Goal: Task Accomplishment & Management: Manage account settings

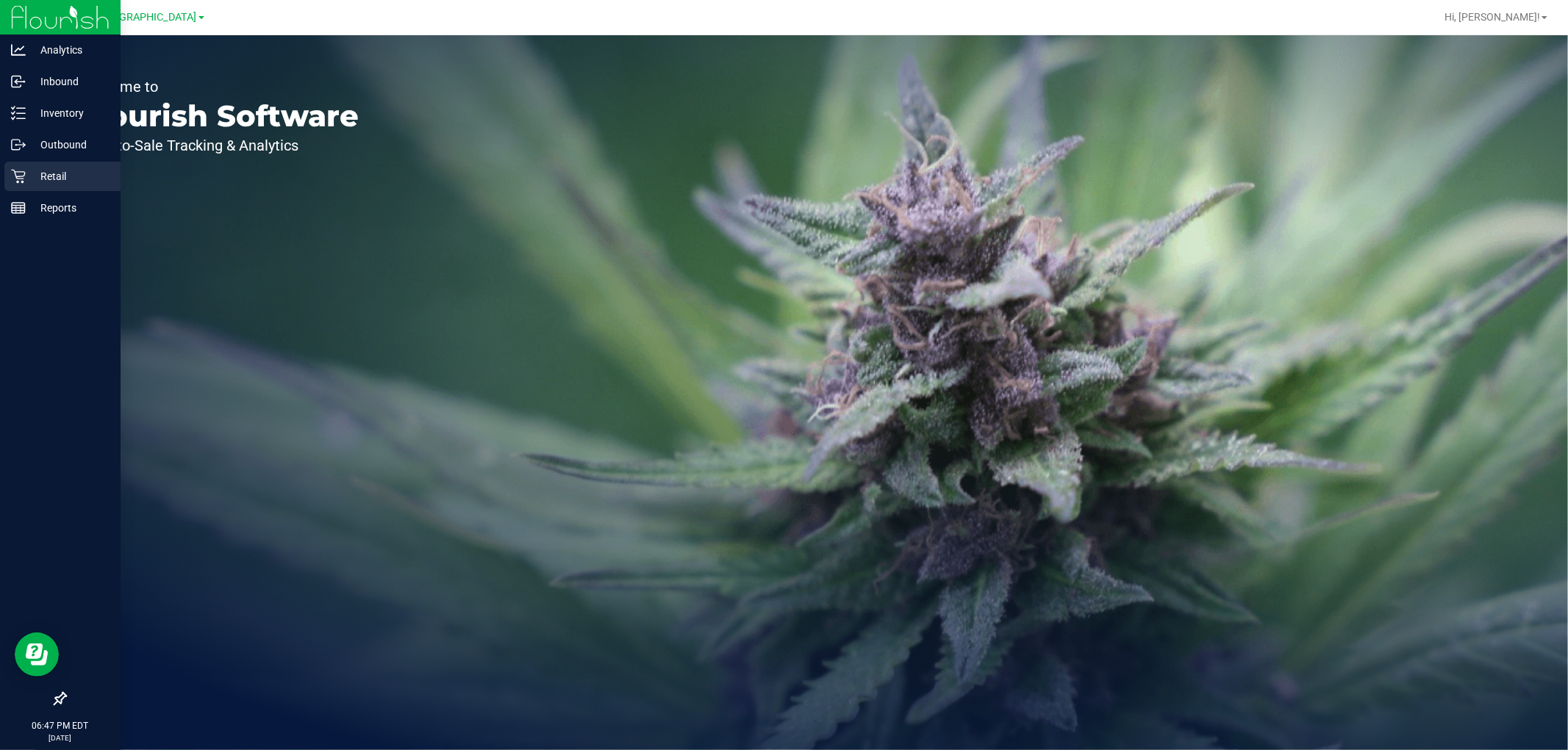
click at [90, 170] on p "Retail" at bounding box center [69, 176] width 88 height 17
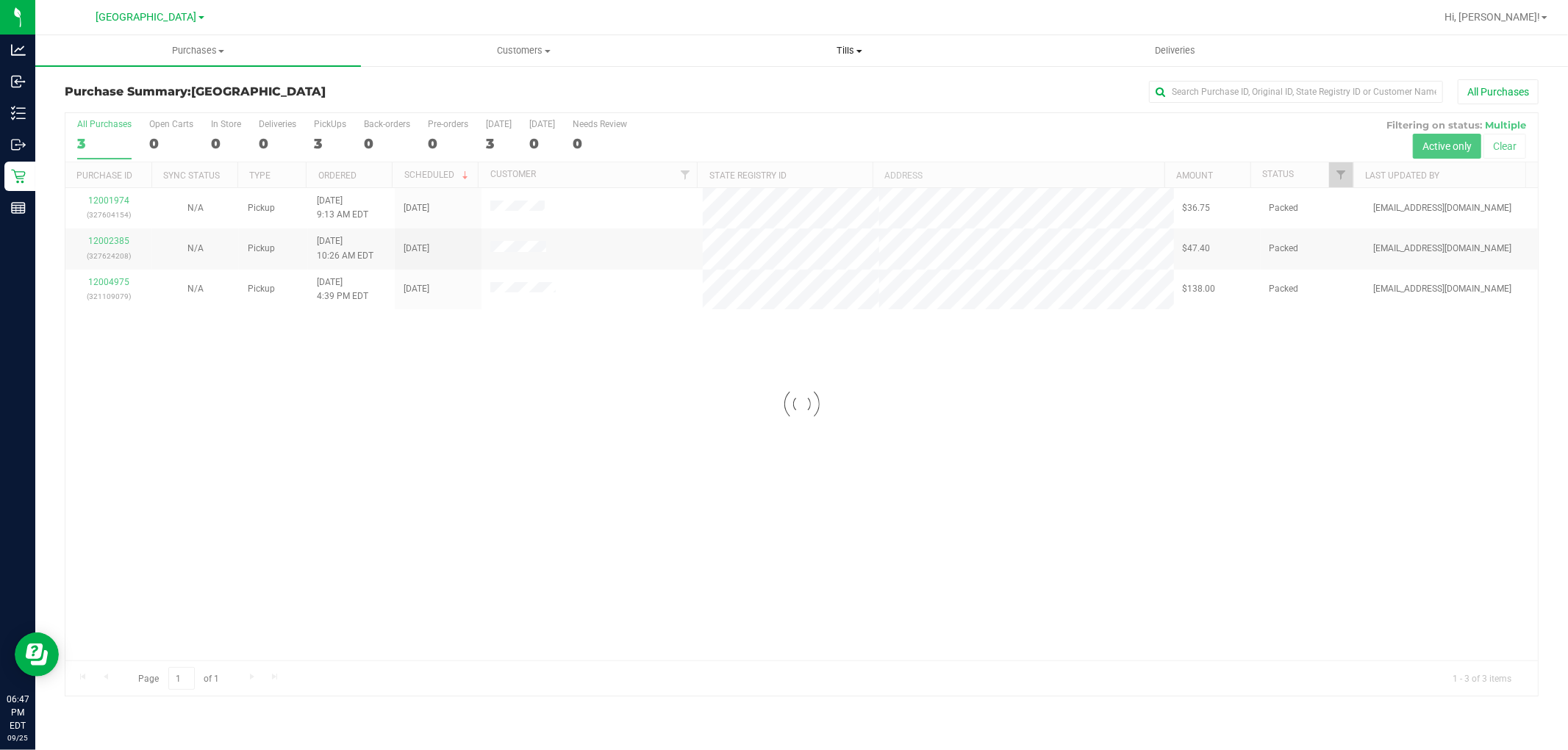
click at [849, 49] on span "Tills" at bounding box center [850, 51] width 324 height 13
click at [804, 85] on li "Manage tills" at bounding box center [849, 88] width 325 height 17
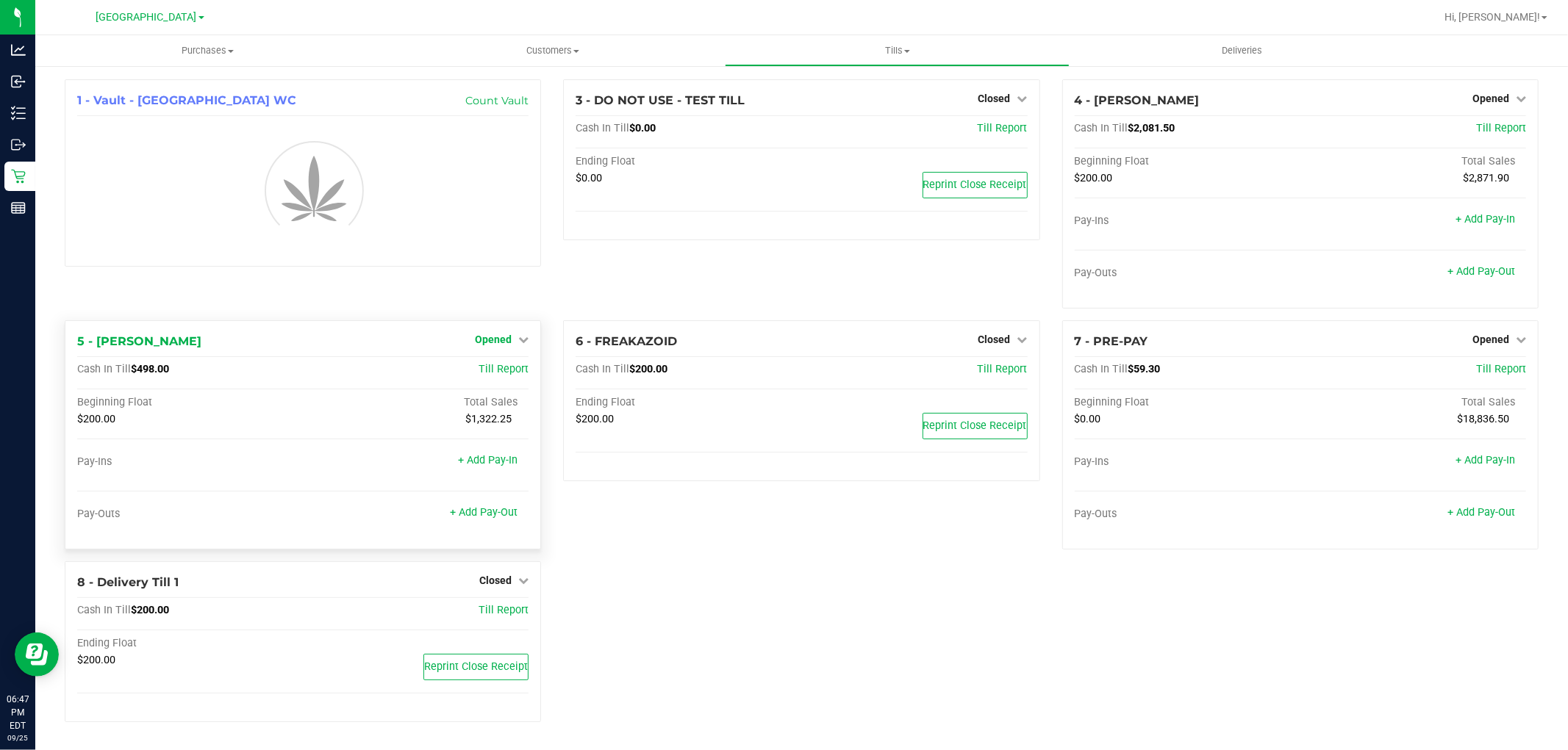
click at [516, 335] on link "Opened" at bounding box center [502, 339] width 54 height 12
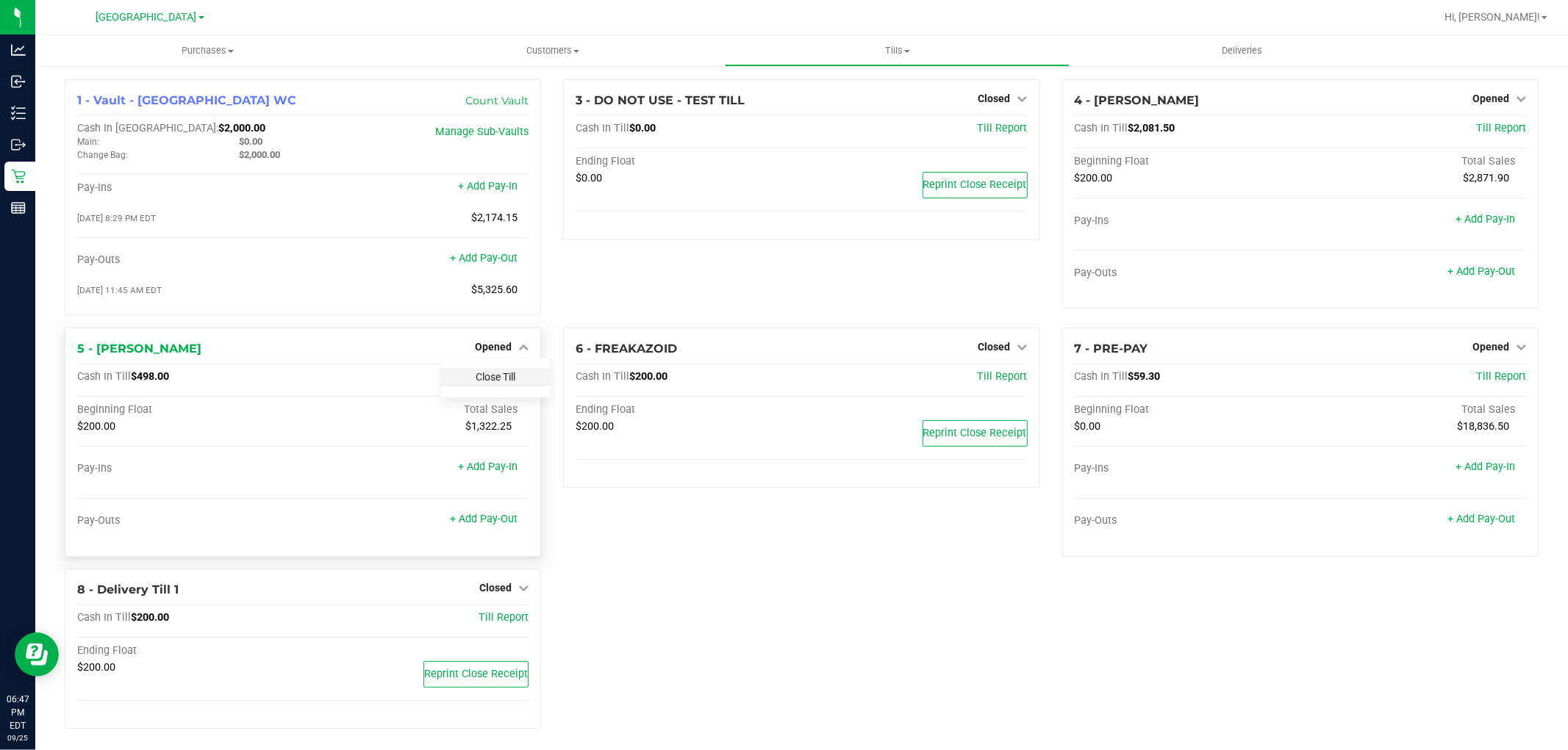
click at [500, 377] on link "Close Till" at bounding box center [496, 377] width 40 height 12
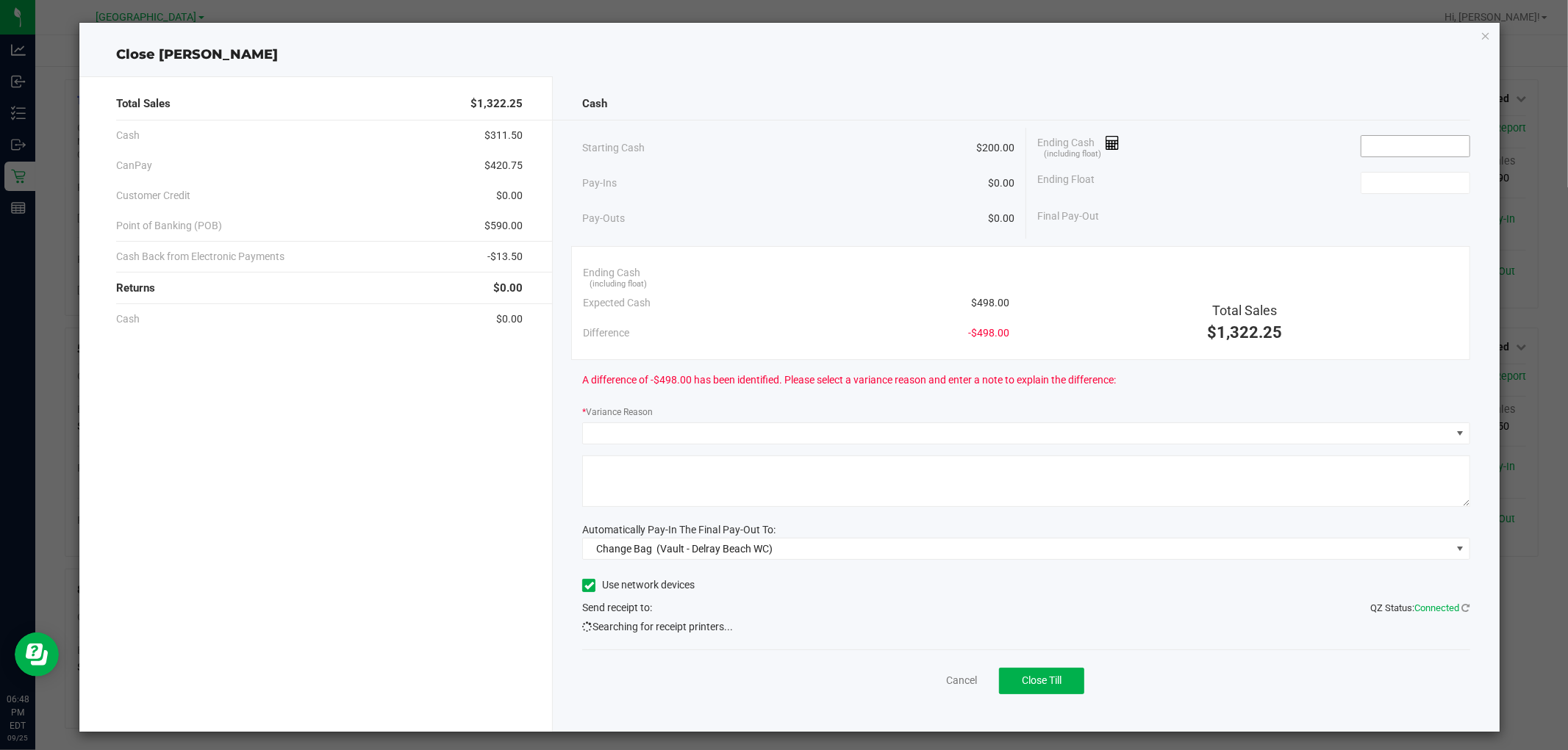
click at [1443, 147] on input at bounding box center [1415, 146] width 108 height 21
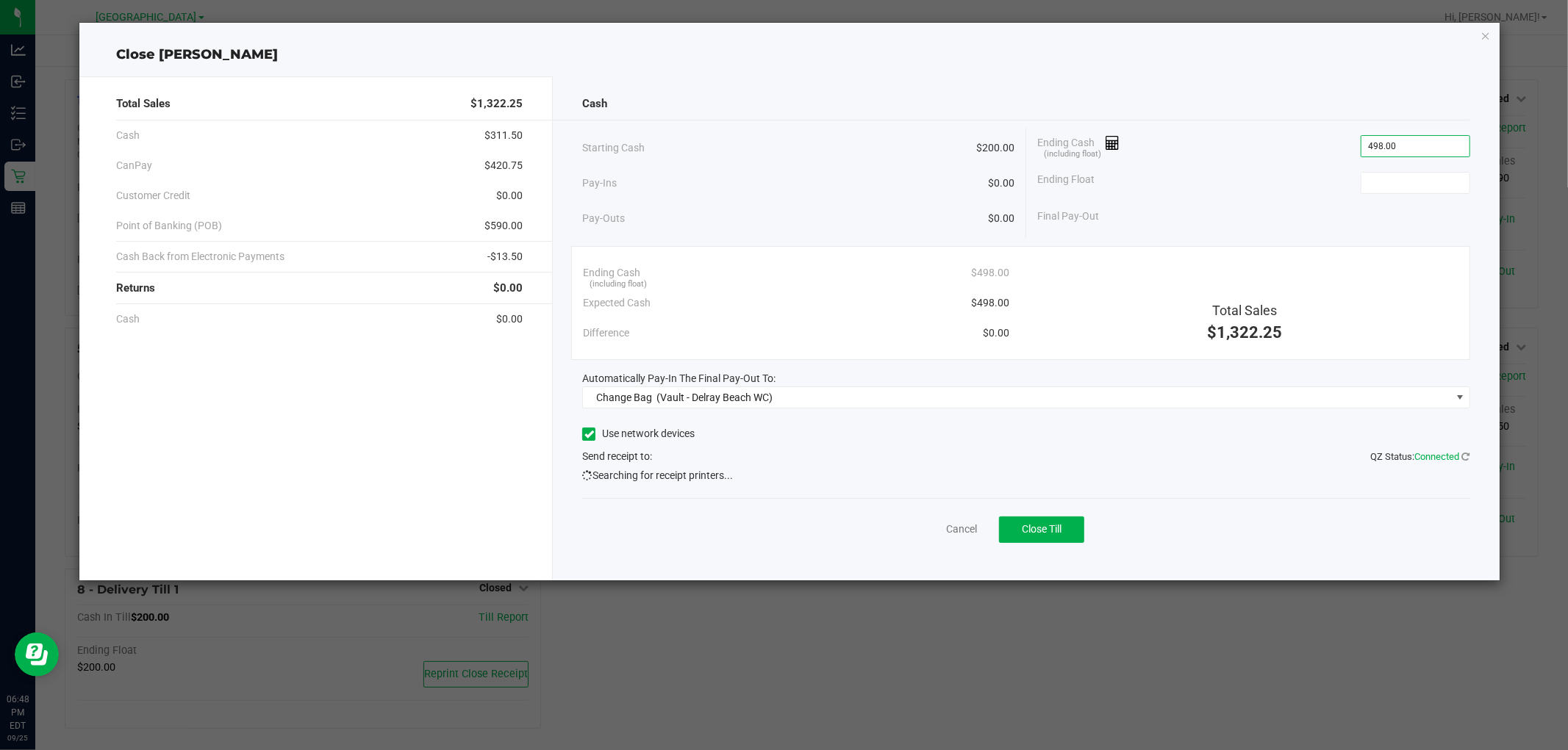
type input "$498.00"
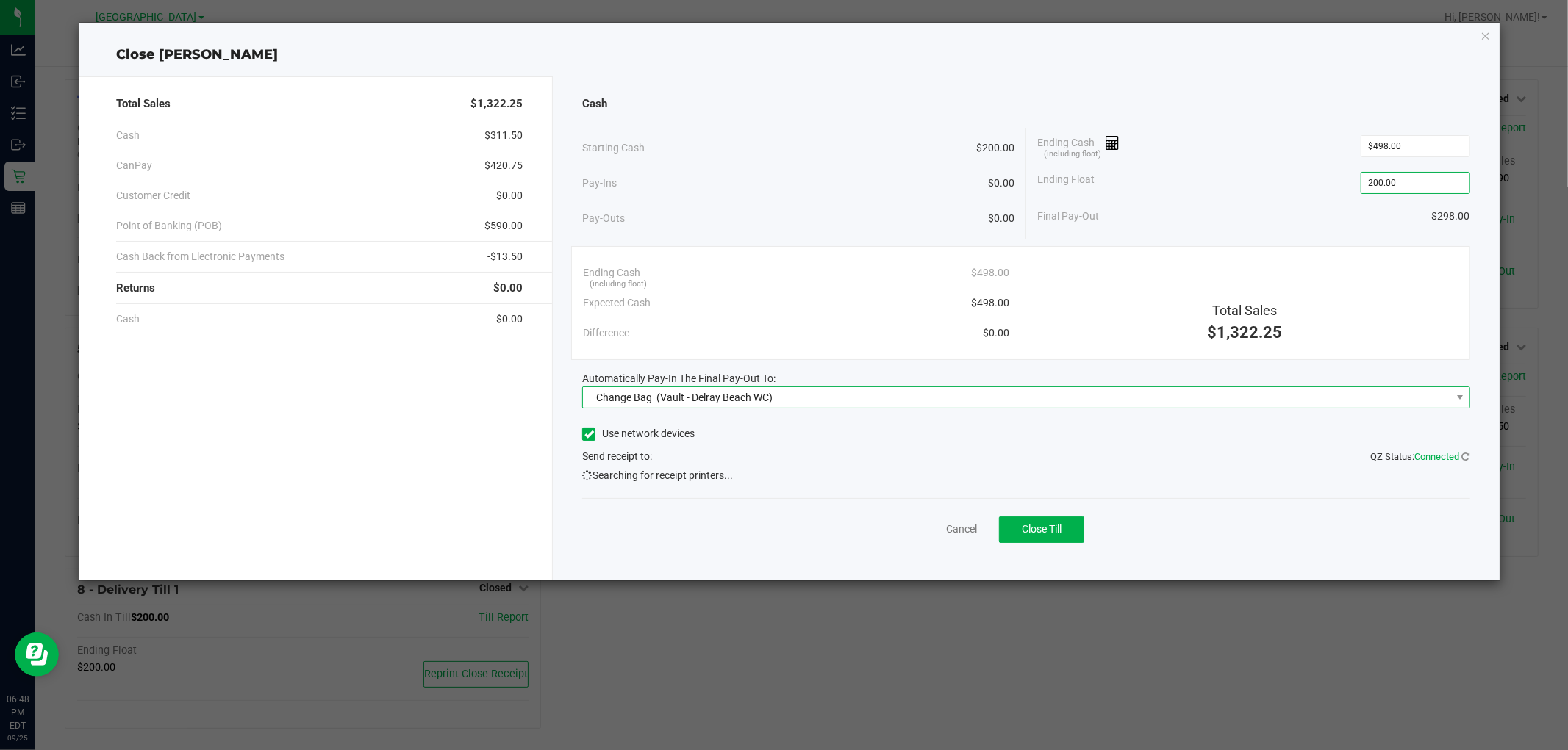
type input "$200.00"
click at [852, 402] on span "Change Bag (Vault - Delray Beach WC)" at bounding box center [1016, 397] width 867 height 21
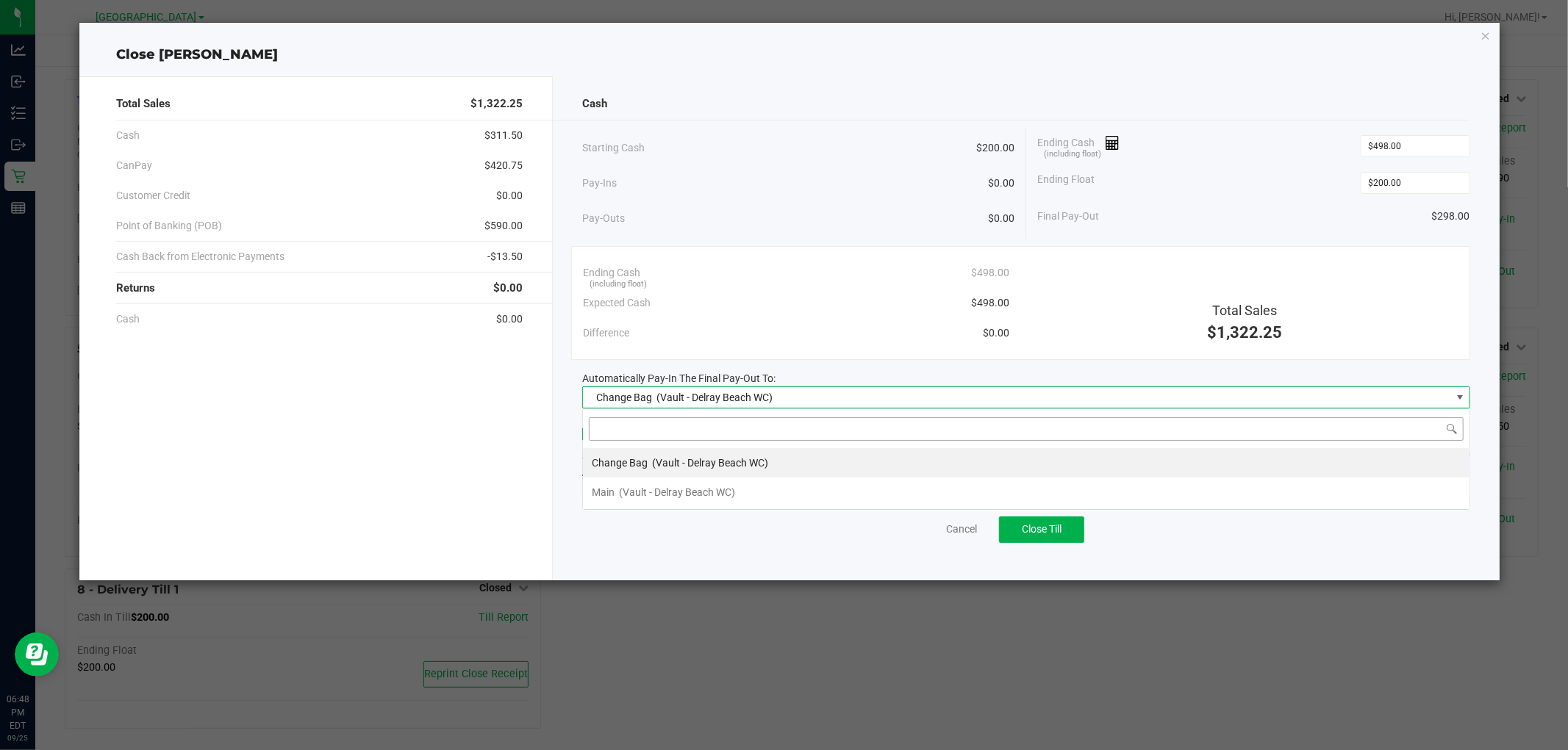
scroll to position [22, 887]
click at [776, 489] on li "Main (Vault - [GEOGRAPHIC_DATA] WC)" at bounding box center [1026, 492] width 886 height 30
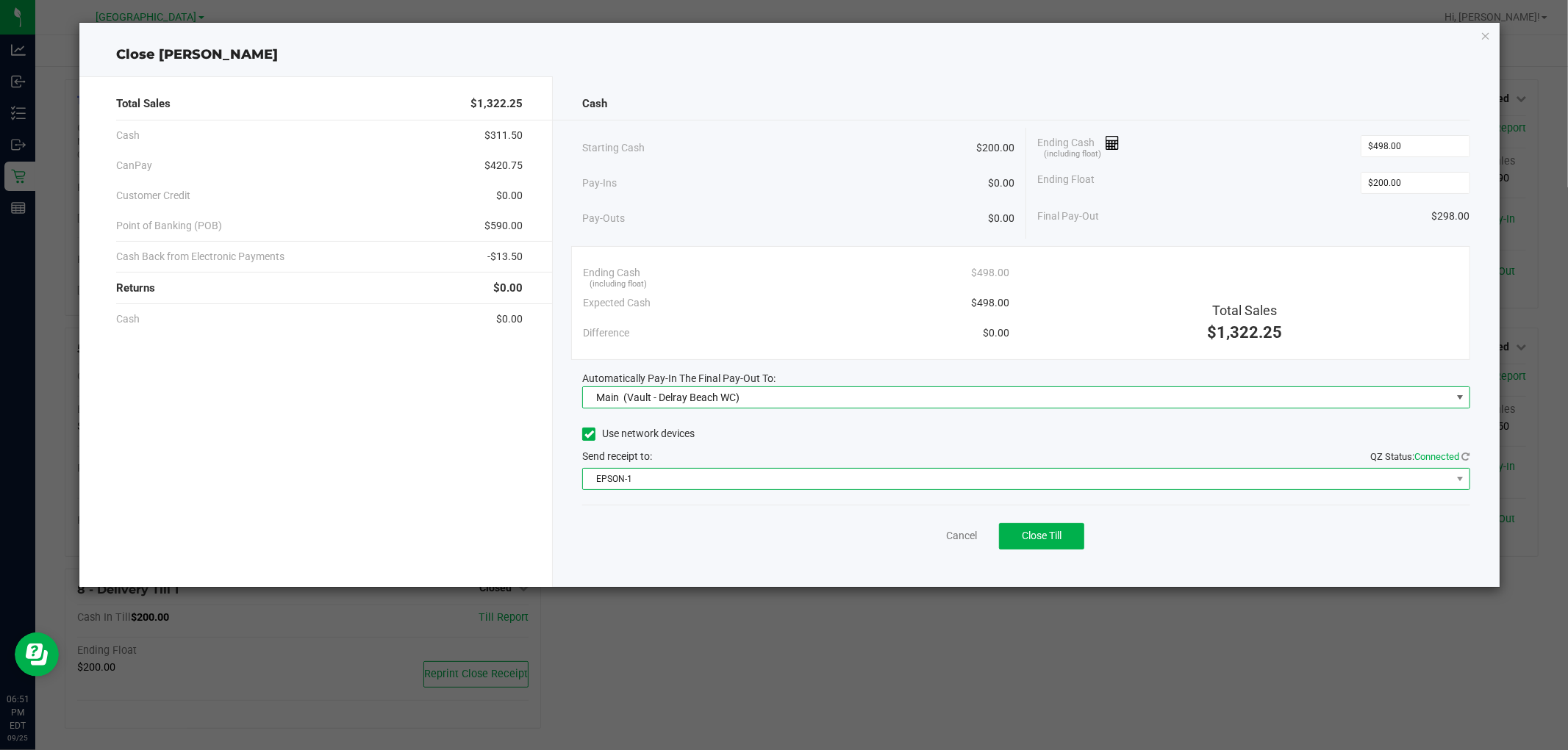
click at [865, 475] on span "EPSON-1" at bounding box center [1016, 478] width 867 height 21
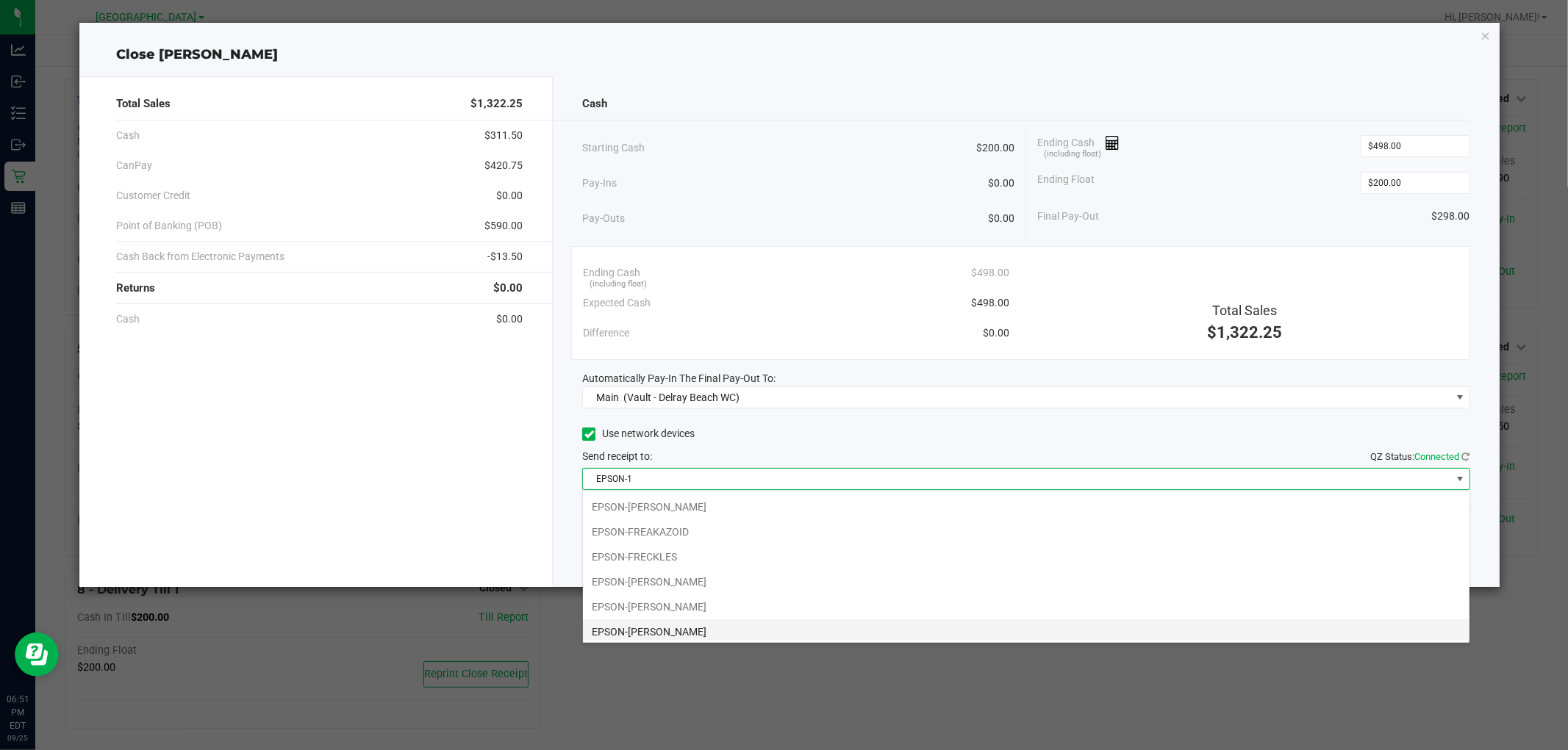
scroll to position [104, 0]
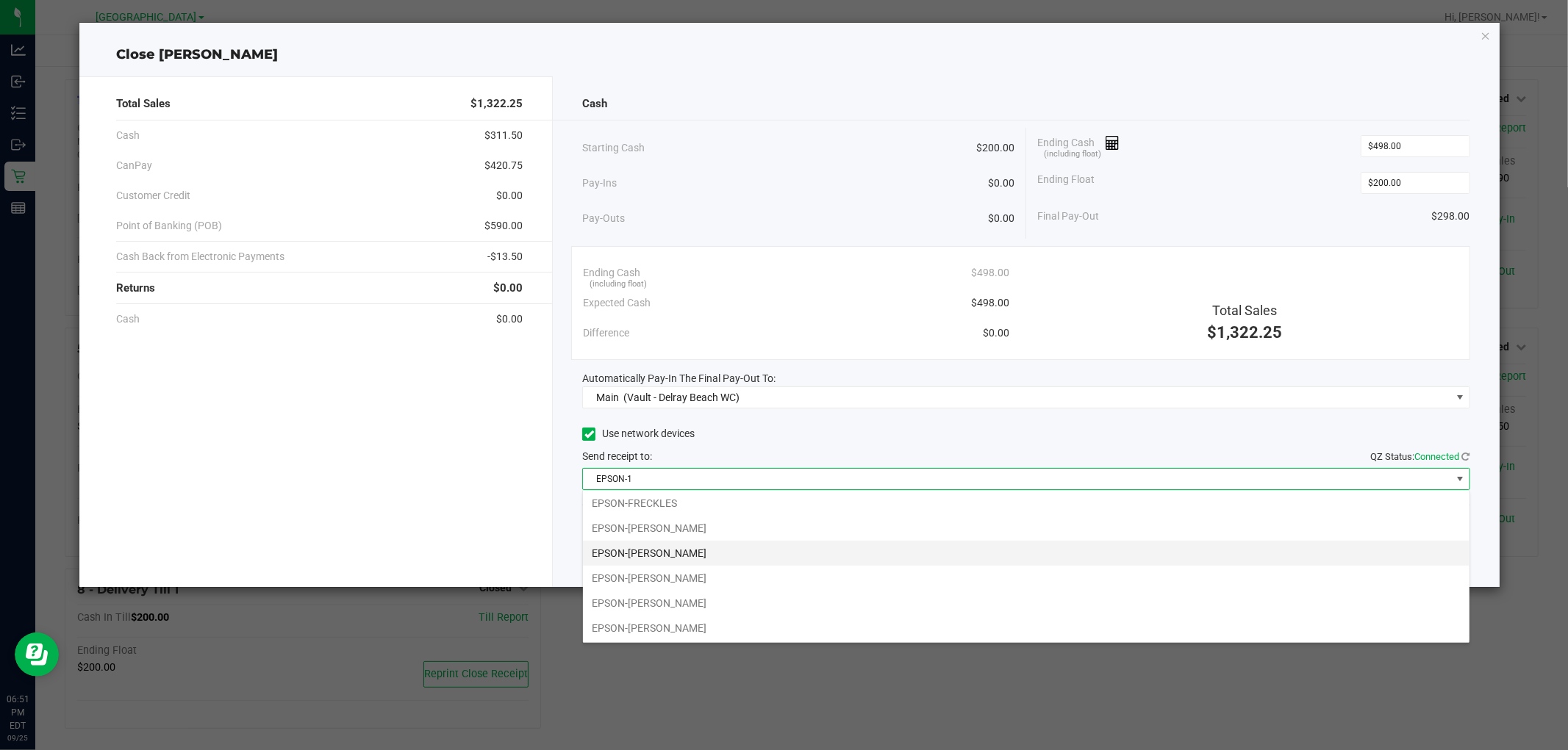
click at [706, 558] on li "EPSON-[PERSON_NAME]" at bounding box center [1026, 553] width 886 height 25
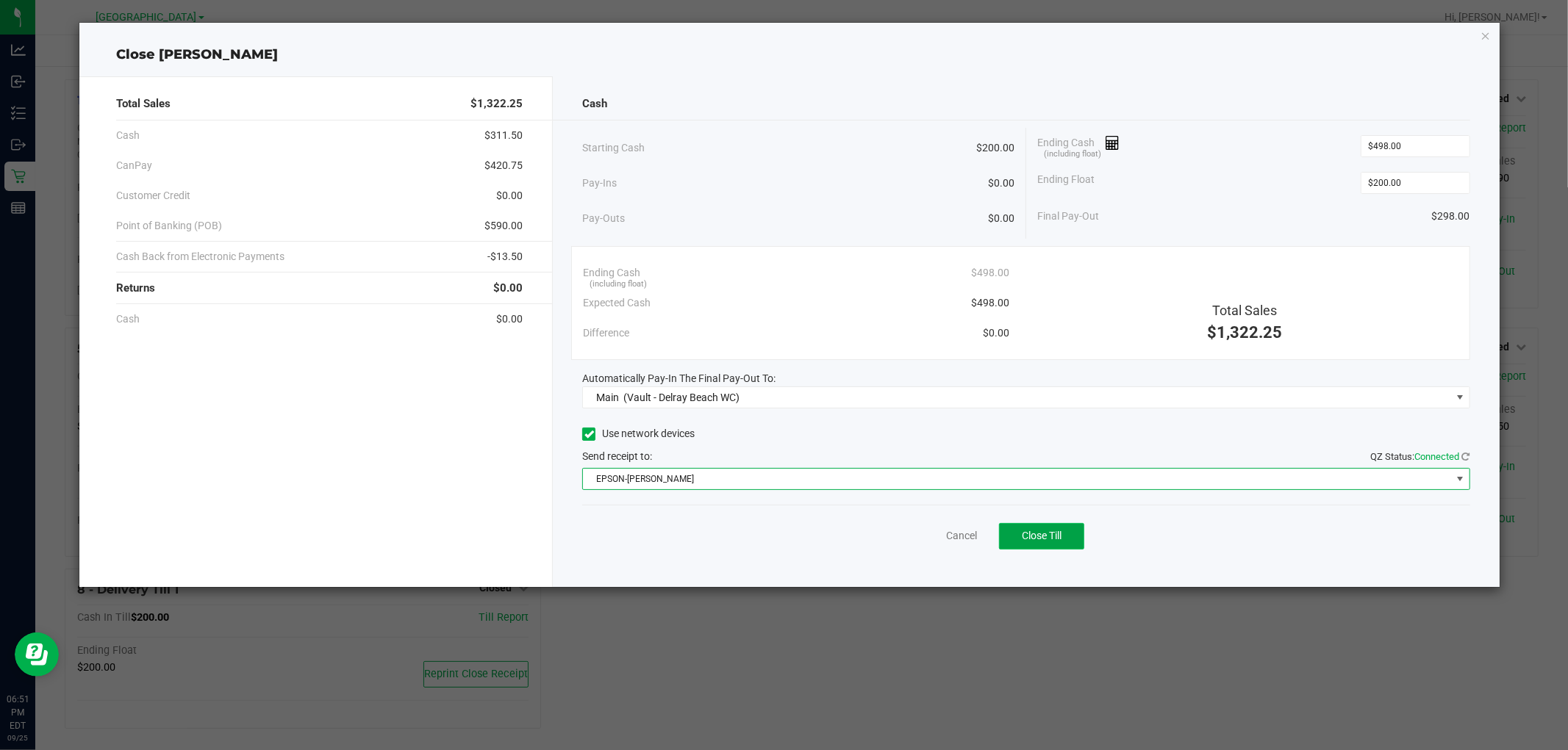
click at [1016, 538] on button "Close Till" at bounding box center [1042, 537] width 86 height 26
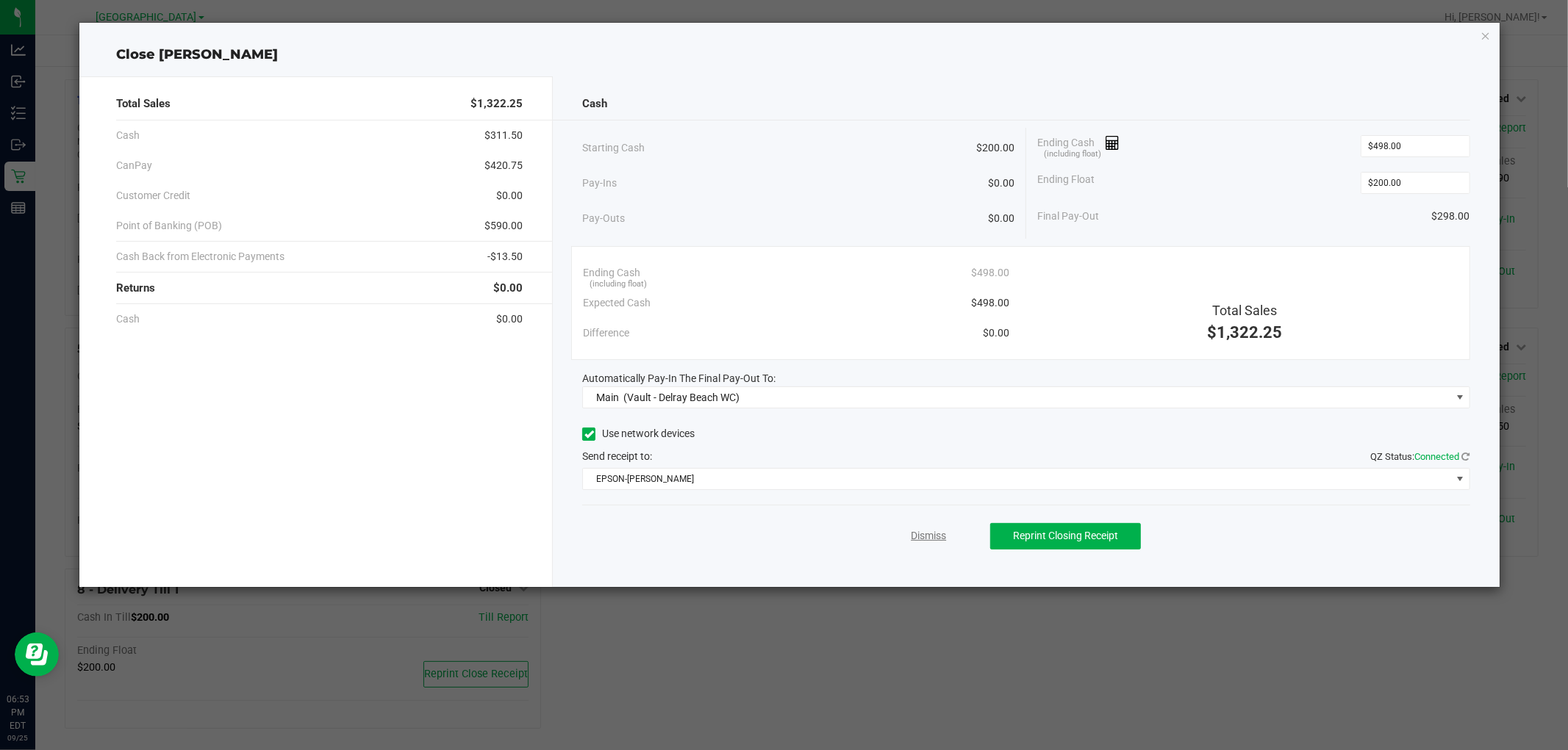
click at [924, 539] on link "Dismiss" at bounding box center [928, 536] width 35 height 16
